Goal: Transaction & Acquisition: Purchase product/service

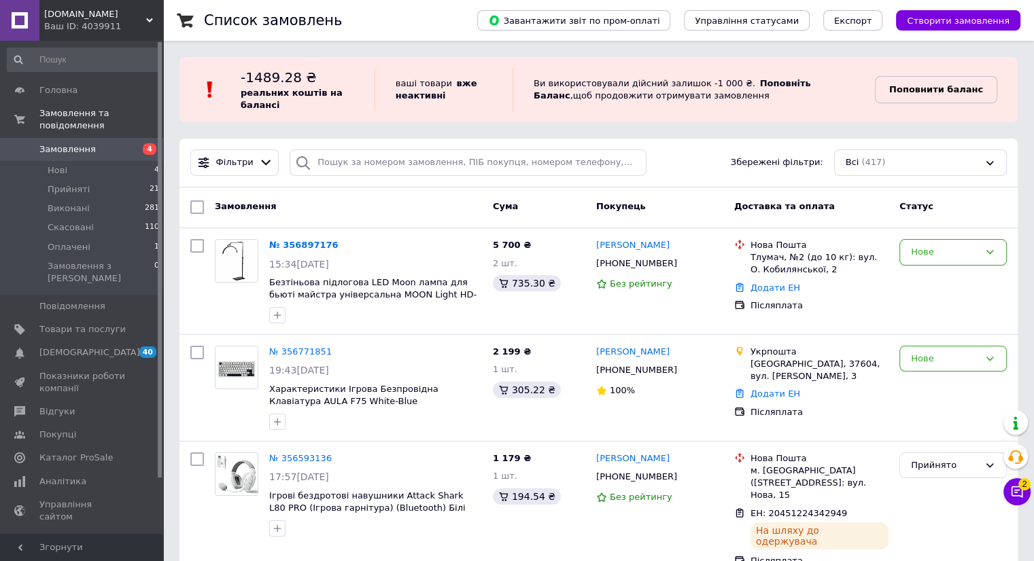
click at [968, 91] on b "Поповнити баланс" at bounding box center [936, 89] width 94 height 10
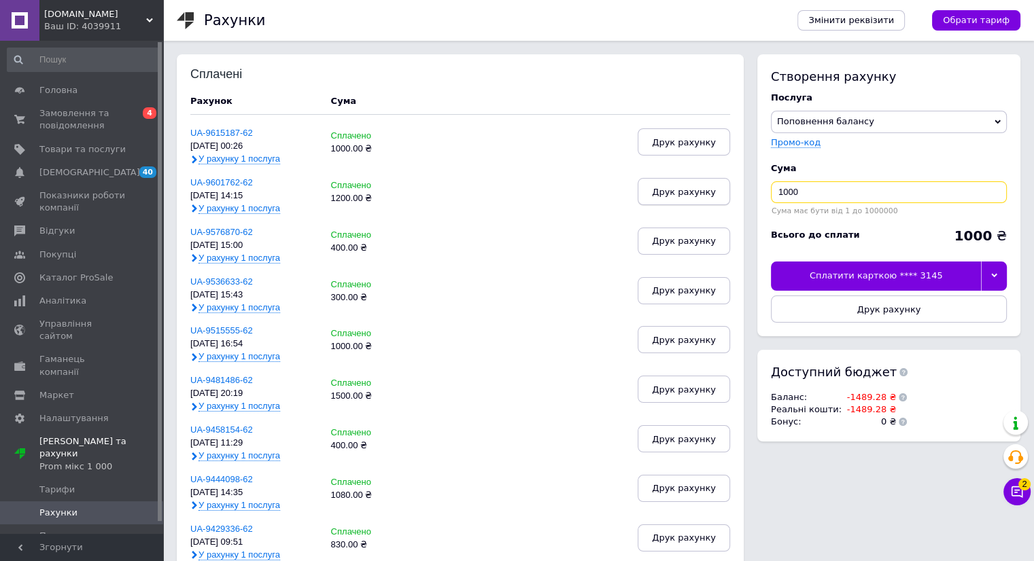
drag, startPoint x: 845, startPoint y: 192, endPoint x: 724, endPoint y: 191, distance: 121.0
type input "763"
click at [1002, 278] on div at bounding box center [994, 276] width 26 height 29
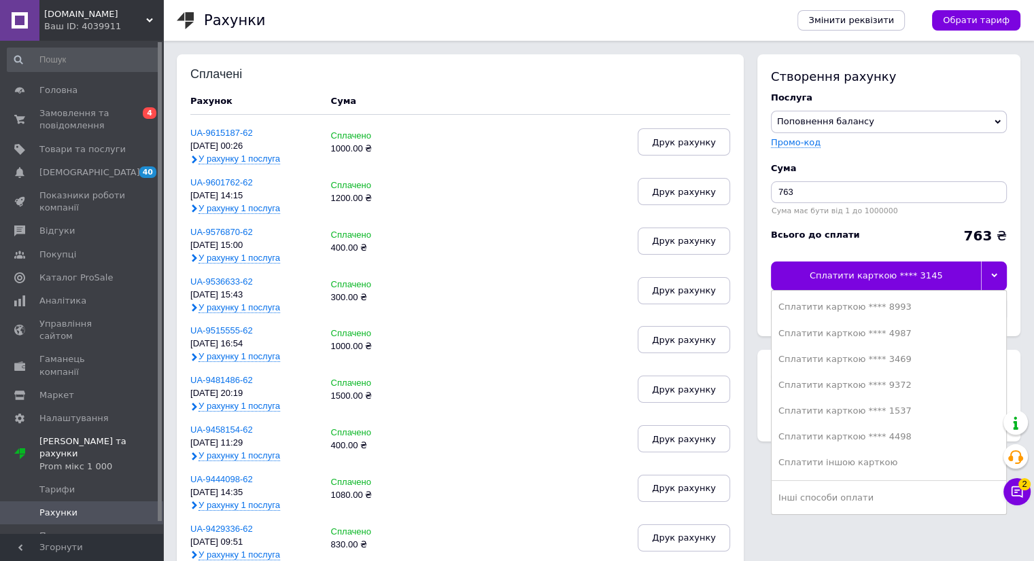
click at [928, 280] on div "Сплатити карткою **** 3145" at bounding box center [876, 276] width 210 height 29
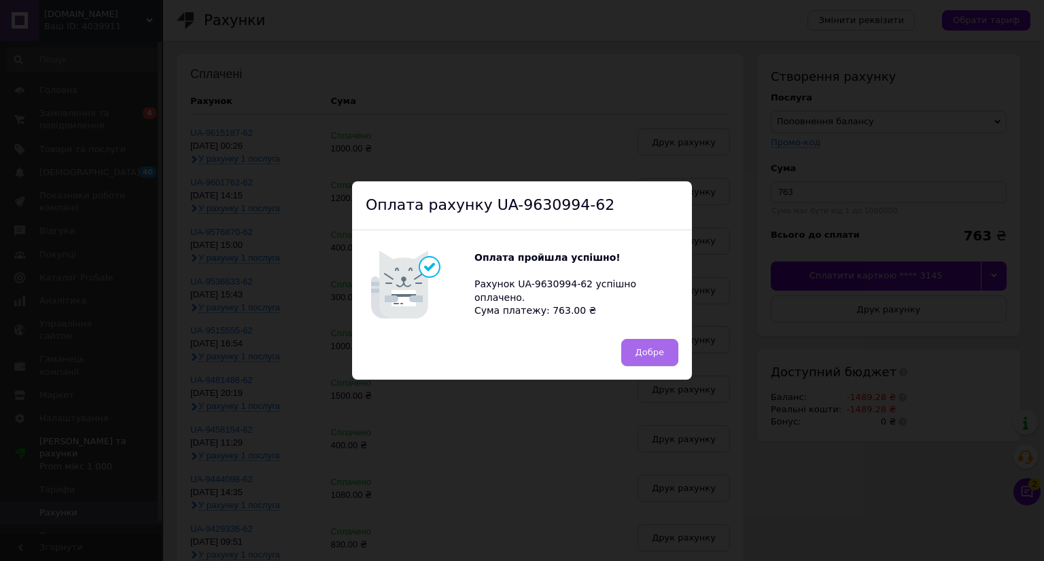
click at [669, 359] on button "Добре" at bounding box center [649, 352] width 57 height 27
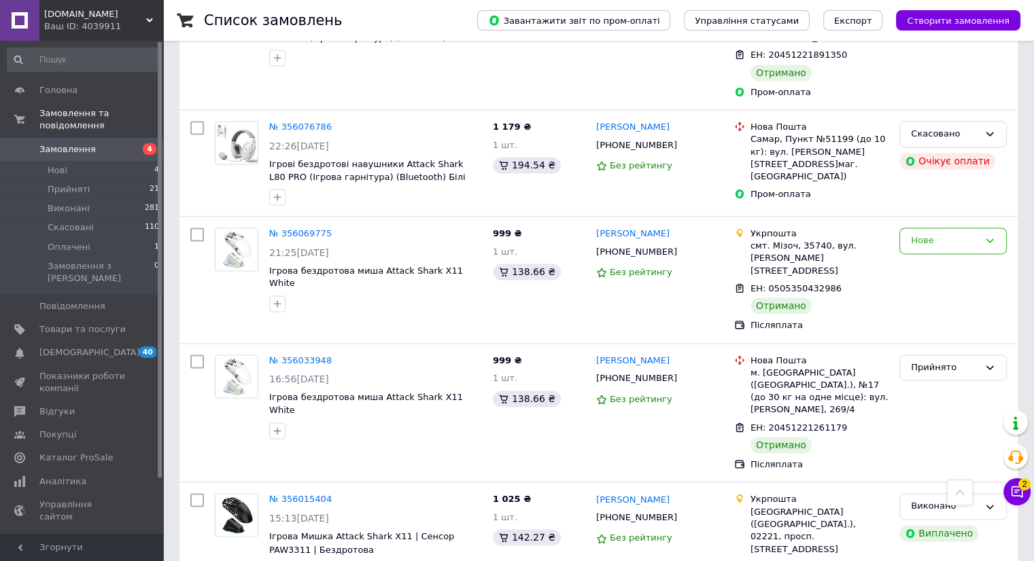
scroll to position [2032, 0]
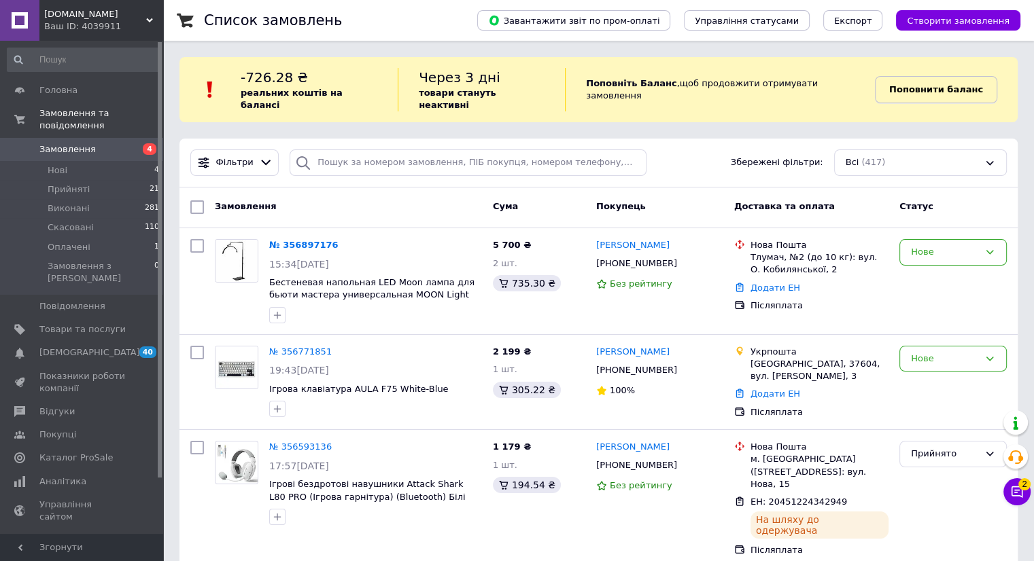
click at [951, 76] on link "Поповнити баланс" at bounding box center [936, 89] width 122 height 27
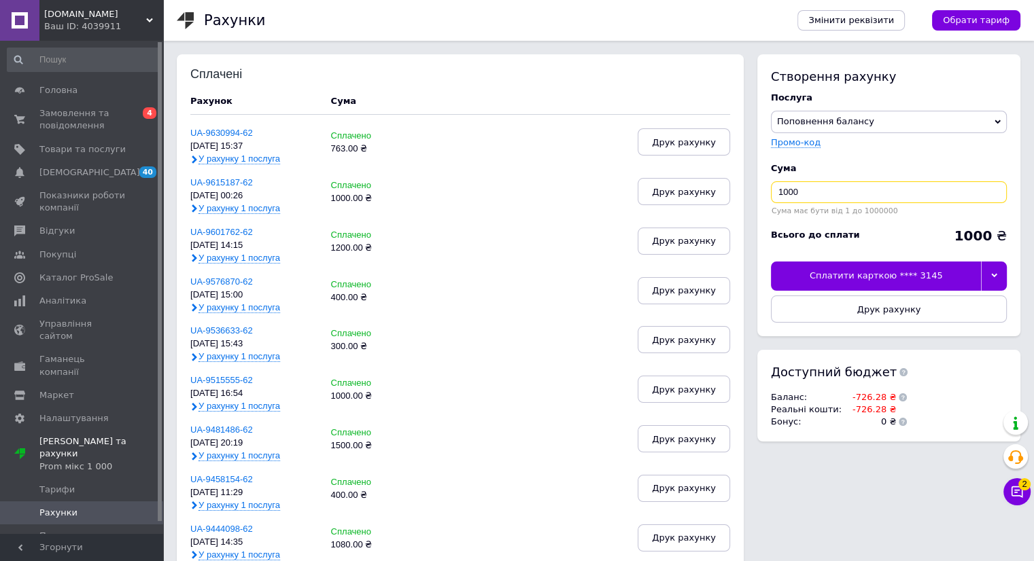
drag, startPoint x: 829, startPoint y: 194, endPoint x: 666, endPoint y: 222, distance: 165.6
type input "400"
click at [896, 274] on div "Сплатити карткою **** 3145" at bounding box center [876, 276] width 210 height 29
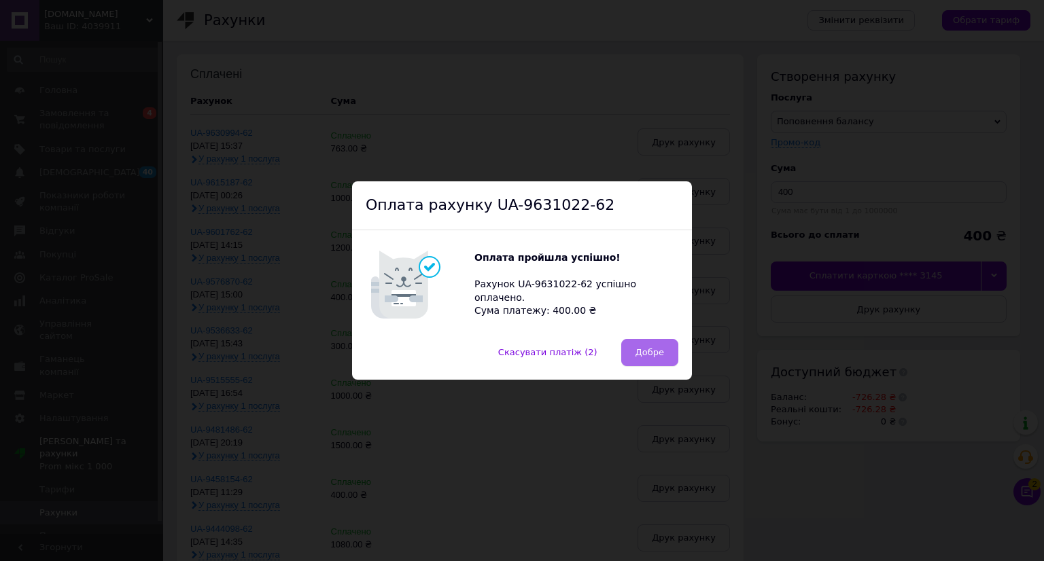
click at [656, 355] on span "Добре" at bounding box center [649, 352] width 29 height 10
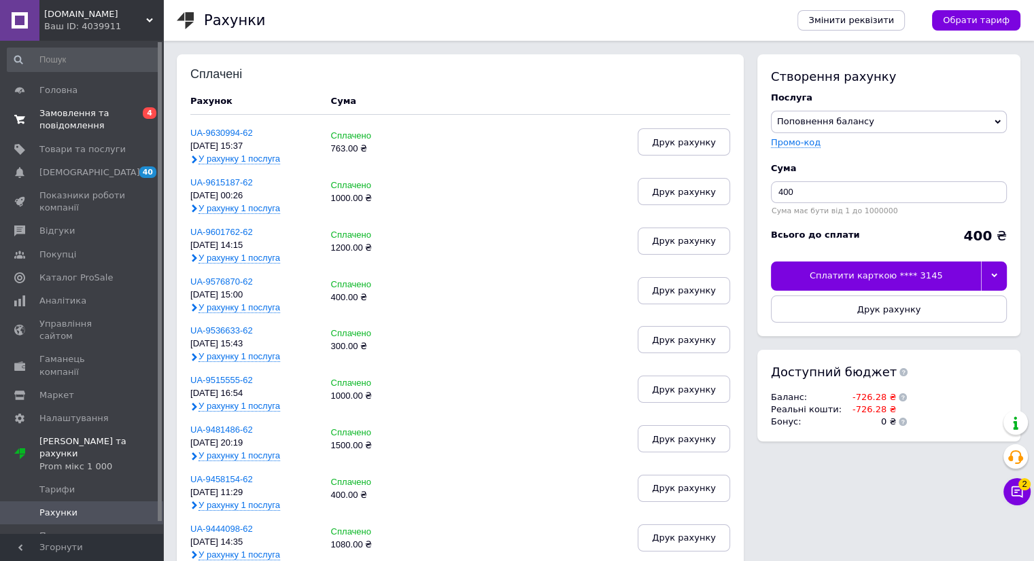
click at [62, 130] on span "Замовлення та повідомлення" at bounding box center [82, 119] width 86 height 24
